Goal: Find specific page/section: Find specific page/section

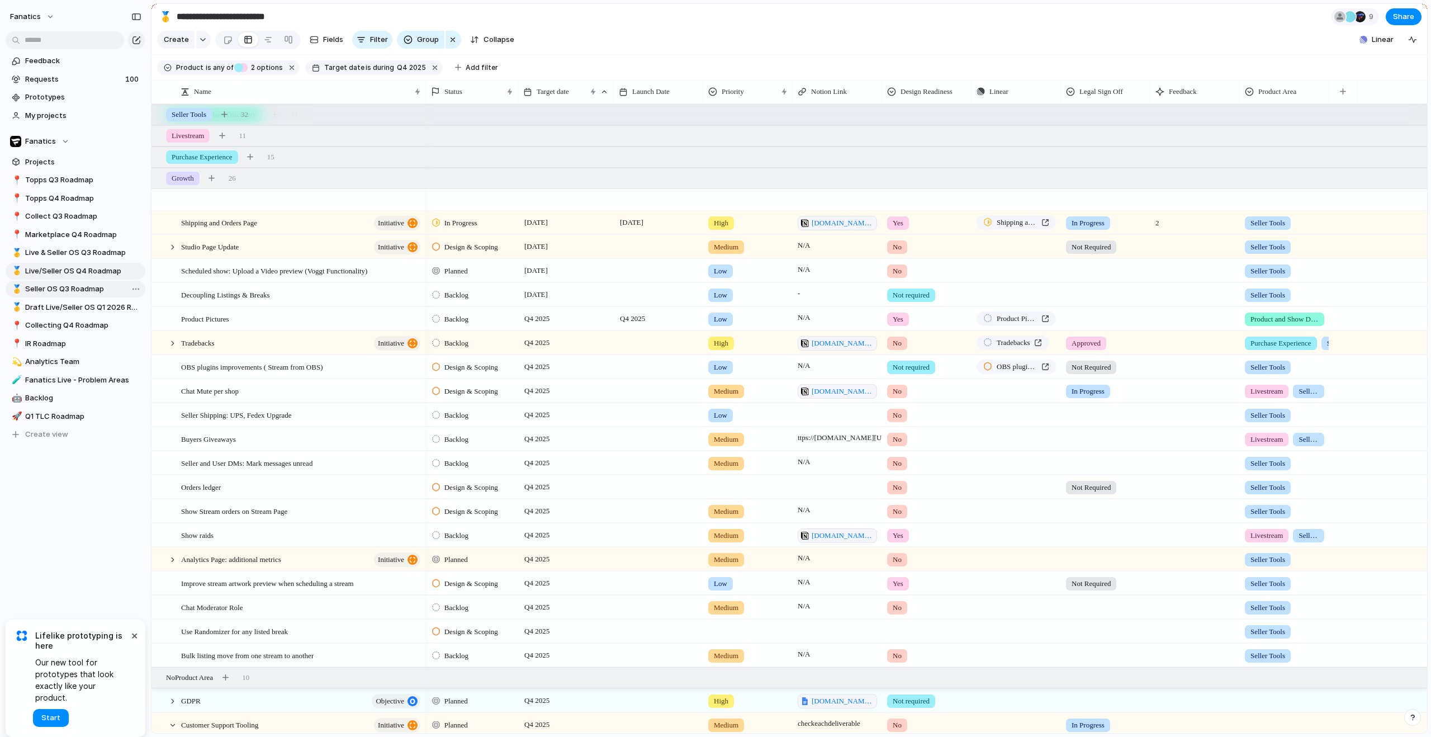
scroll to position [108, 0]
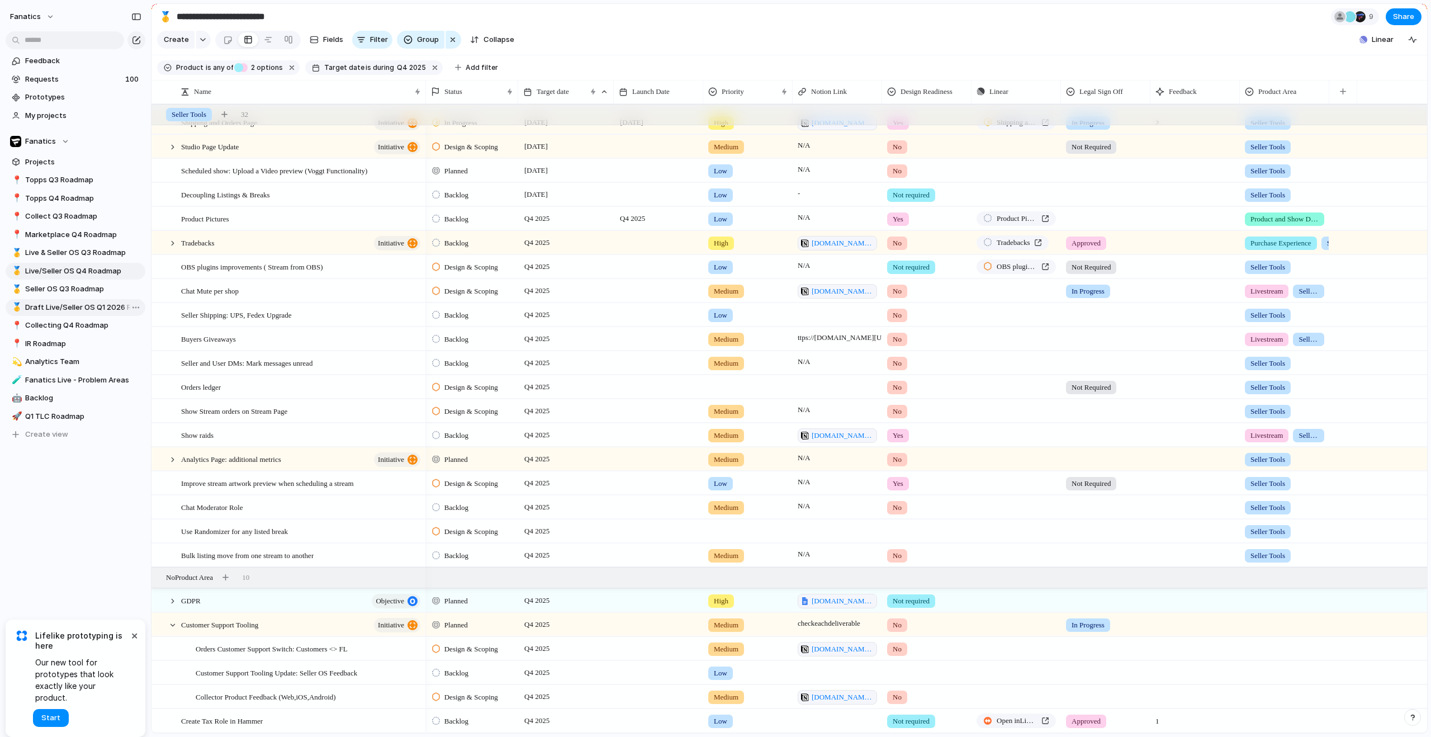
click at [74, 311] on span "Draft Live/Seller OS Q1 2026 Roadmap" at bounding box center [83, 307] width 116 height 11
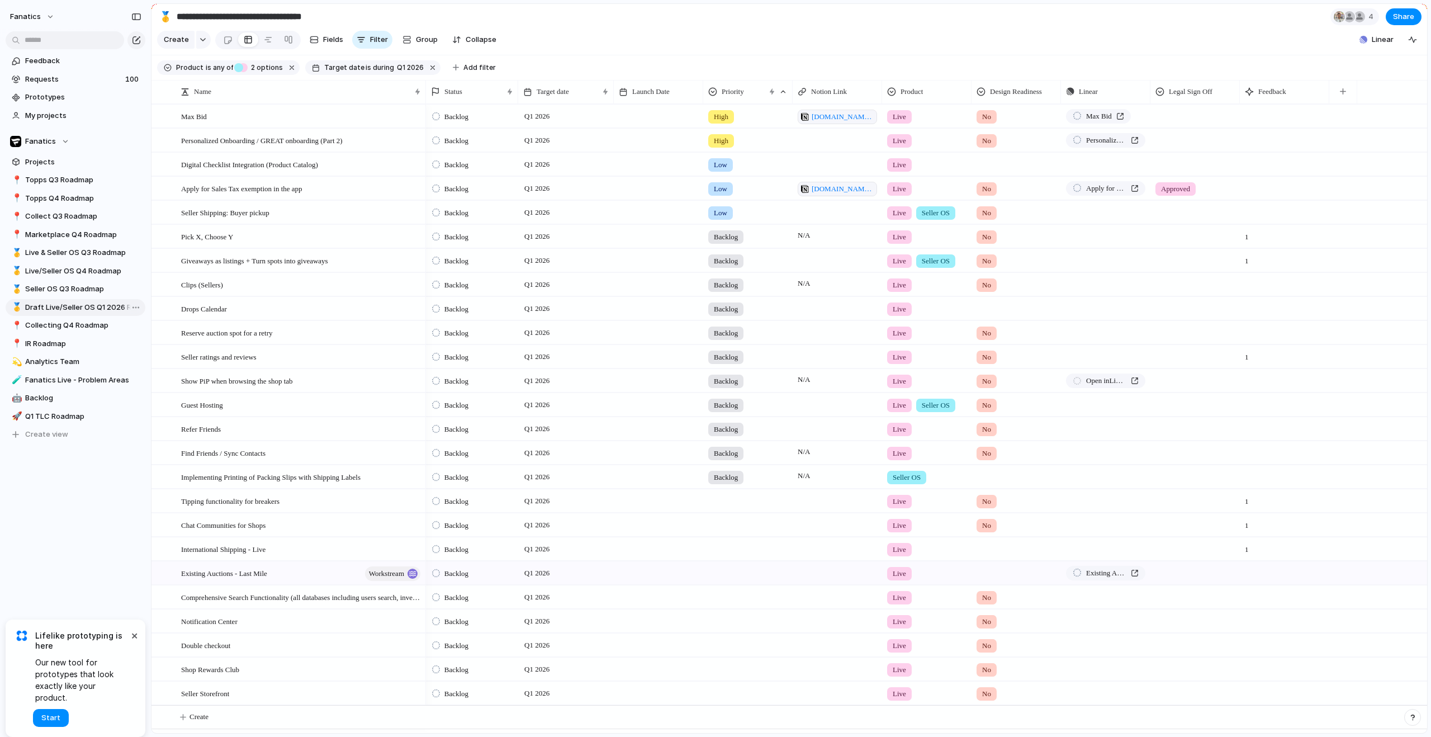
type input "**********"
